Goal: Information Seeking & Learning: Stay updated

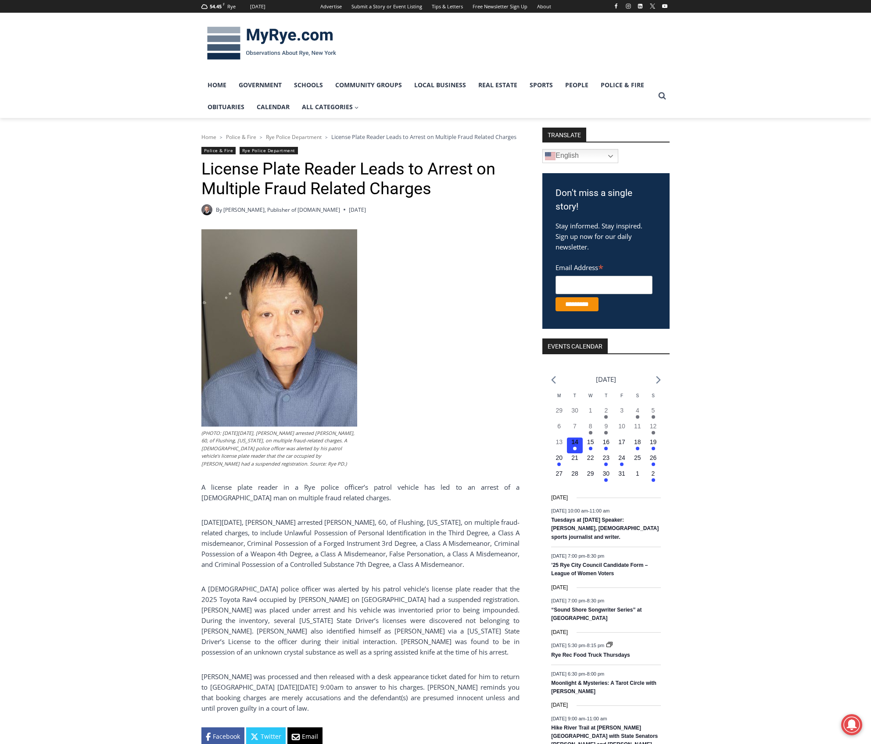
click at [265, 42] on img at bounding box center [271, 44] width 140 height 46
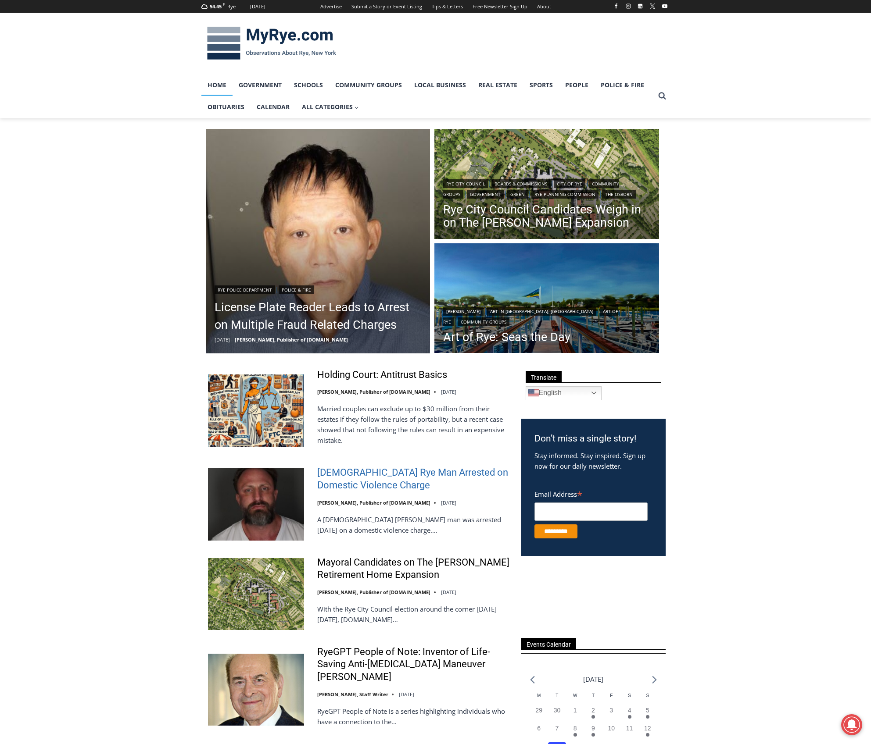
click at [366, 472] on link "[DEMOGRAPHIC_DATA] Rye Man Arrested on Domestic Violence Charge" at bounding box center [413, 479] width 193 height 25
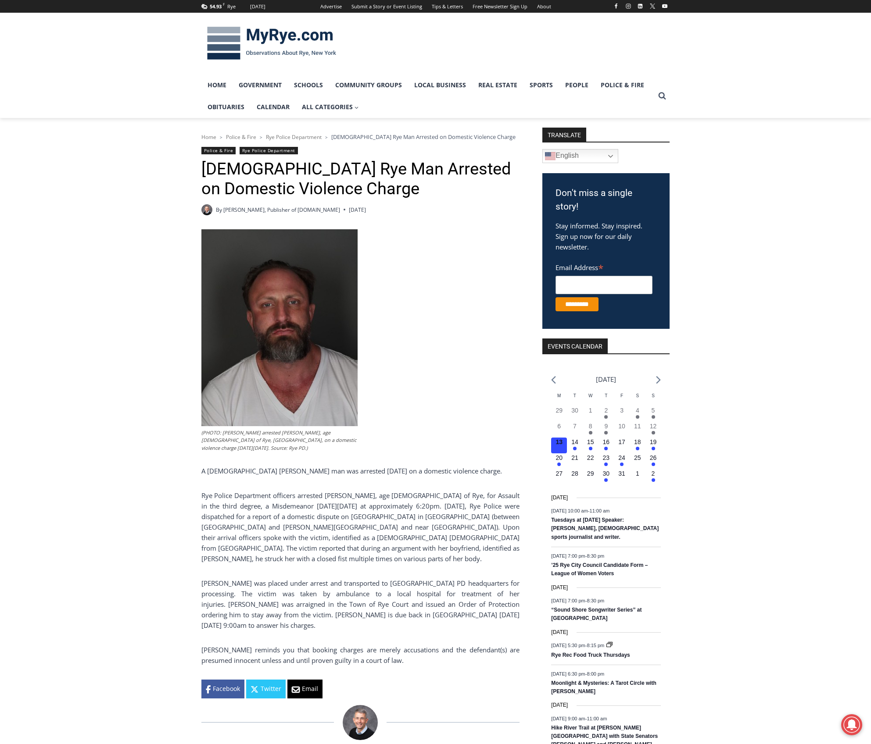
click at [260, 36] on img at bounding box center [271, 44] width 140 height 46
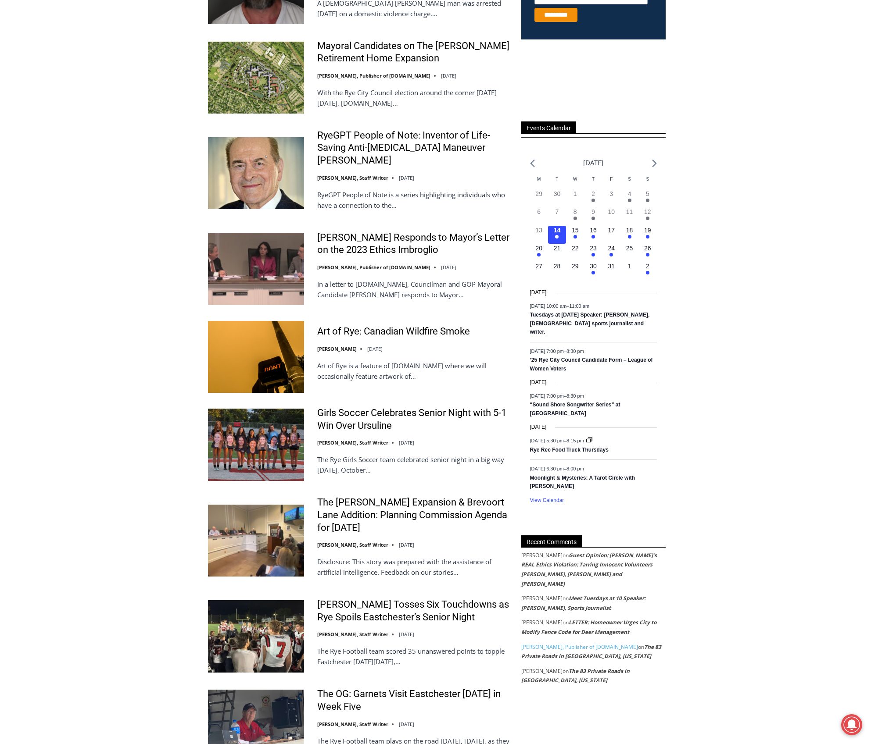
scroll to position [614, 0]
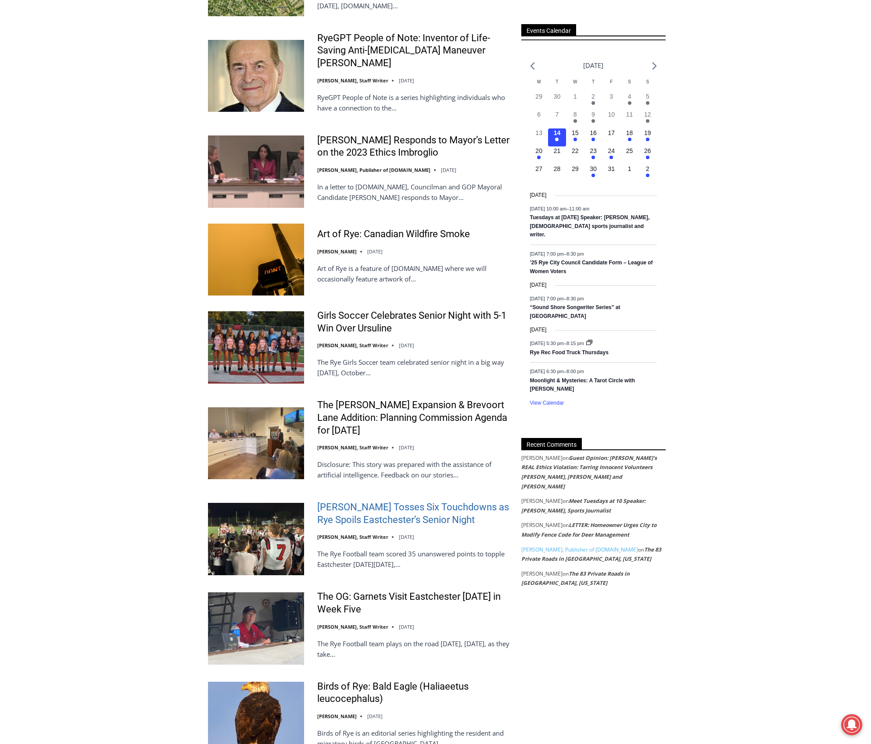
click at [399, 505] on link "[PERSON_NAME] Tosses Six Touchdowns as Rye Spoils Eastchester’s Senior Night" at bounding box center [413, 513] width 193 height 25
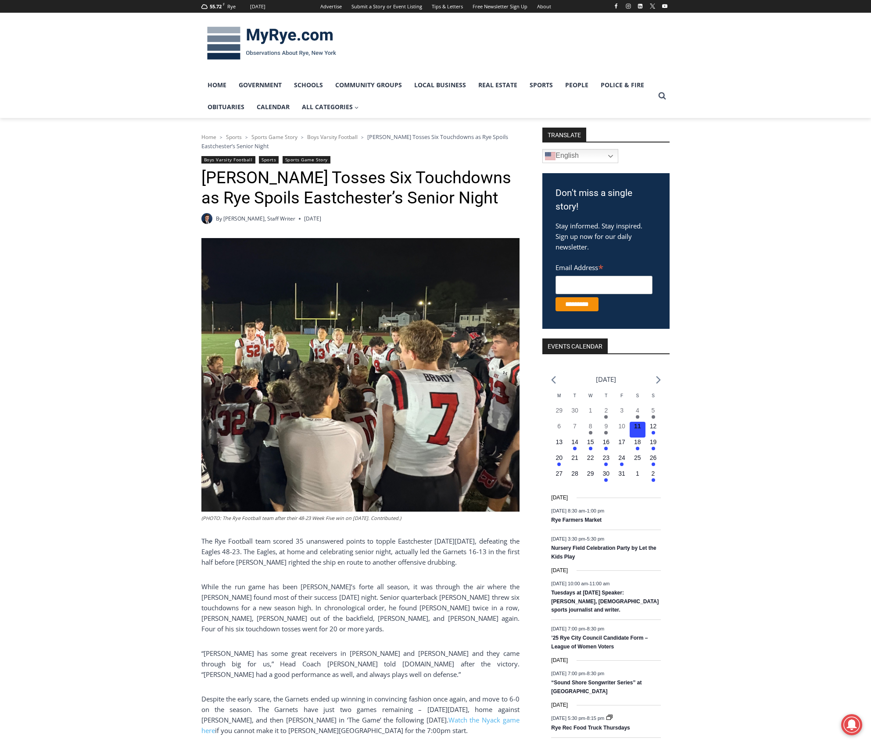
click at [220, 45] on img at bounding box center [271, 44] width 140 height 46
